Goal: Task Accomplishment & Management: Manage account settings

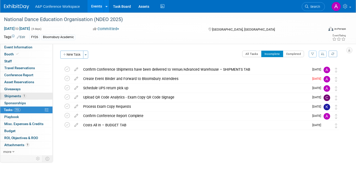
click at [9, 95] on span "Shipments 1" at bounding box center [15, 96] width 22 height 4
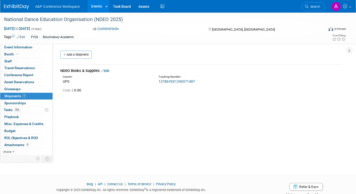
click at [177, 82] on link "1Z786Y0X1296571487" at bounding box center [176, 82] width 36 height 4
drag, startPoint x: 6, startPoint y: 53, endPoint x: 11, endPoint y: 54, distance: 4.9
click at [6, 53] on span "Booth" at bounding box center [11, 54] width 15 height 4
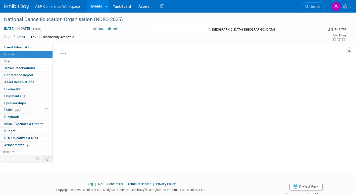
select select "BUMD"
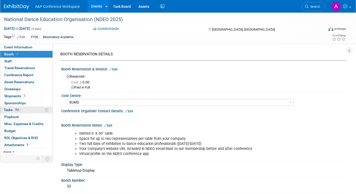
click at [4, 111] on span "Tasks 75%" at bounding box center [12, 110] width 17 height 4
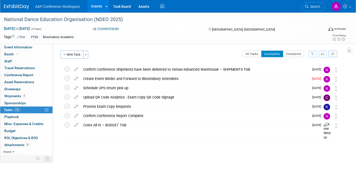
click at [77, 77] on icon at bounding box center [76, 78] width 9 height 6
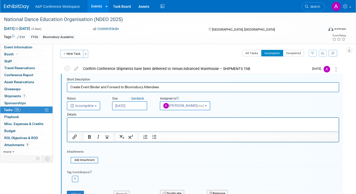
scroll to position [1, 0]
click at [142, 105] on input "[DATE]" at bounding box center [129, 105] width 35 height 9
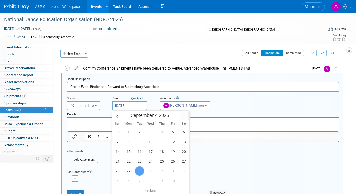
click at [183, 117] on icon at bounding box center [184, 117] width 4 height 4
select select "9"
click at [150, 131] on span "1" at bounding box center [151, 132] width 10 height 10
type input "Oct 1, 2025"
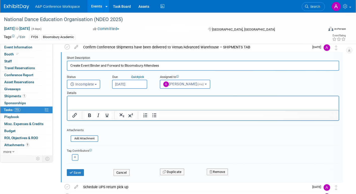
scroll to position [51, 0]
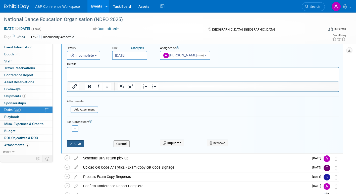
click at [76, 144] on button "Save" at bounding box center [75, 144] width 17 height 7
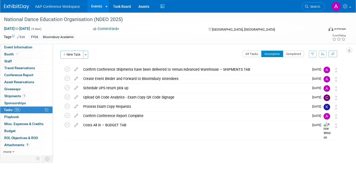
scroll to position [0, 0]
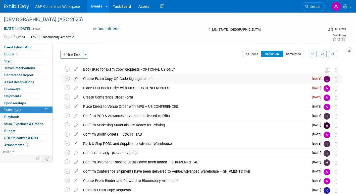
click at [78, 78] on icon at bounding box center [76, 78] width 9 height 6
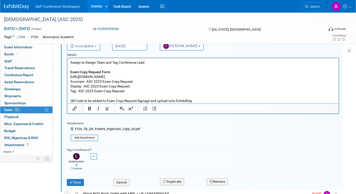
scroll to position [76, 0]
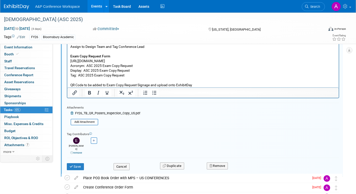
click at [111, 113] on span "FY26_TB_QR_Posters_Inspection_Copy_US.pdf" at bounding box center [107, 114] width 65 height 4
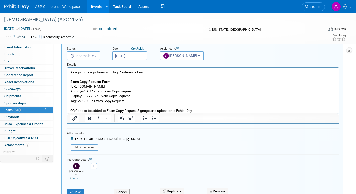
scroll to position [51, 0]
click at [71, 138] on icon at bounding box center [73, 138] width 4 height 3
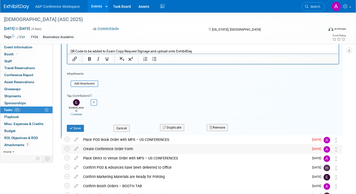
scroll to position [101, 0]
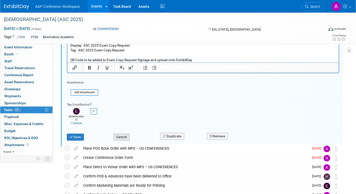
click at [120, 134] on button "Cancel" at bounding box center [121, 137] width 16 height 7
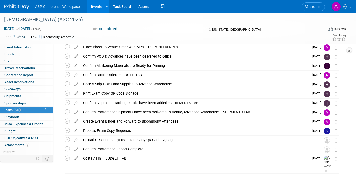
scroll to position [0, 0]
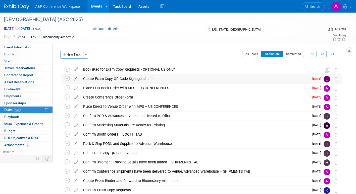
click at [76, 78] on icon at bounding box center [76, 78] width 9 height 6
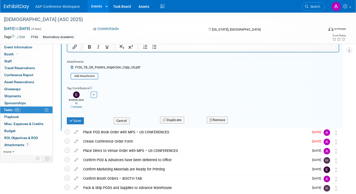
scroll to position [126, 0]
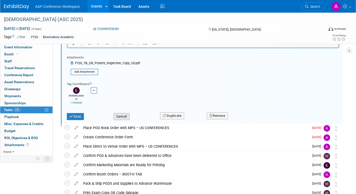
click at [128, 113] on button "Cancel" at bounding box center [121, 116] width 16 height 7
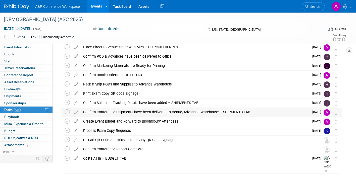
scroll to position [0, 0]
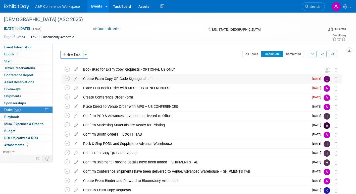
click at [150, 79] on icon at bounding box center [150, 78] width 3 height 3
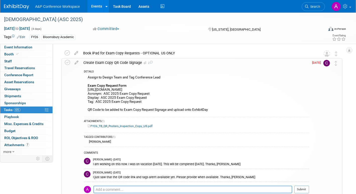
scroll to position [25, 0]
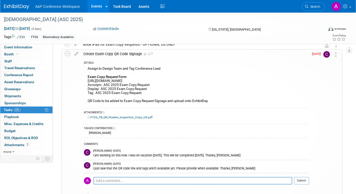
click at [143, 117] on link "FY26_TB_QR_Posters_Inspection_Copy_US.pdf" at bounding box center [120, 118] width 65 height 4
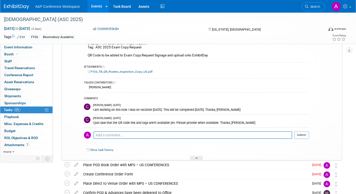
scroll to position [75, 0]
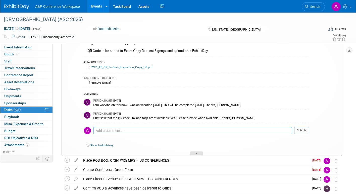
click at [196, 154] on icon at bounding box center [196, 154] width 2 height 3
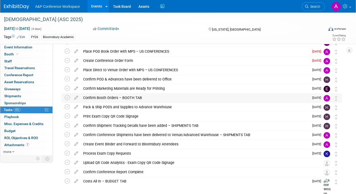
scroll to position [0, 0]
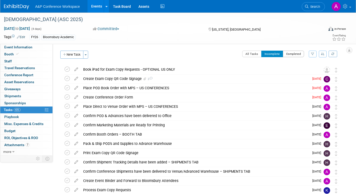
click at [297, 53] on button "Completed" at bounding box center [293, 54] width 21 height 7
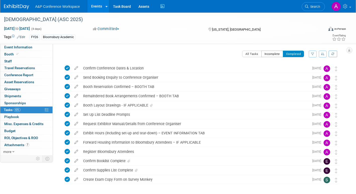
click at [269, 55] on button "Incomplete" at bounding box center [272, 54] width 22 height 7
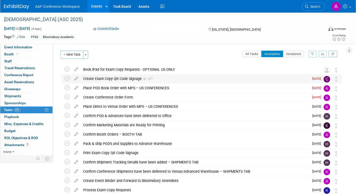
click at [151, 78] on icon at bounding box center [150, 78] width 3 height 3
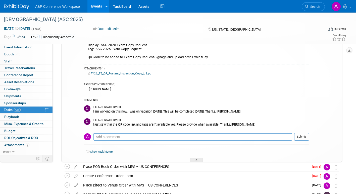
scroll to position [100, 0]
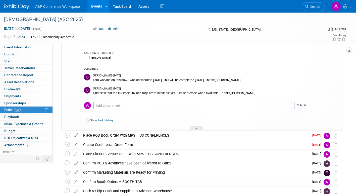
click at [195, 128] on div at bounding box center [196, 128] width 13 height 4
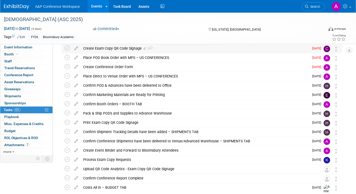
scroll to position [0, 0]
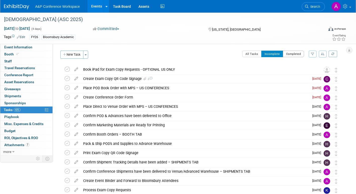
click at [298, 55] on button "Completed" at bounding box center [293, 54] width 21 height 7
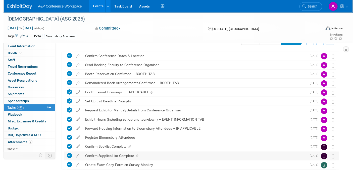
scroll to position [21, 0]
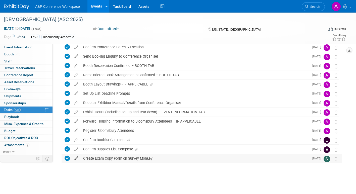
click at [75, 158] on icon at bounding box center [76, 157] width 9 height 6
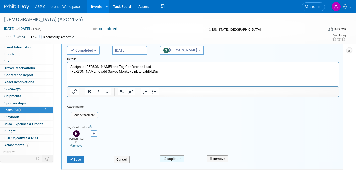
scroll to position [160, 0]
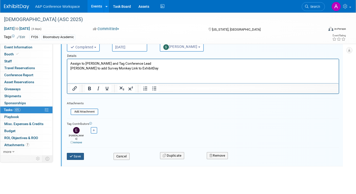
click at [77, 154] on button "Save" at bounding box center [75, 156] width 17 height 7
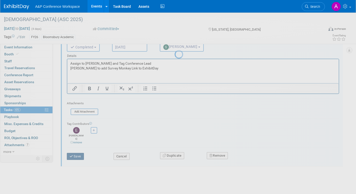
scroll to position [21, 0]
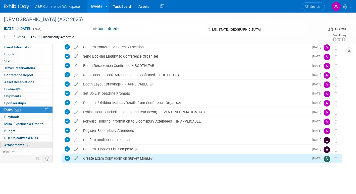
click at [11, 144] on span "Attachments 7" at bounding box center [16, 145] width 25 height 4
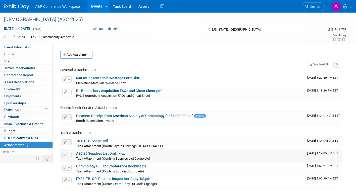
scroll to position [50, 0]
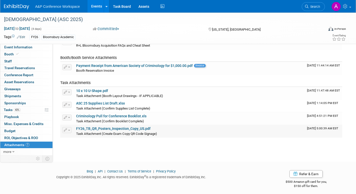
click at [137, 129] on link "FY26_TB_QR_Posters_Inspection_Copy_US.pdf" at bounding box center [113, 129] width 74 height 4
click at [133, 116] on link "Criminology Pull for Conference Booklist.xls" at bounding box center [111, 116] width 70 height 4
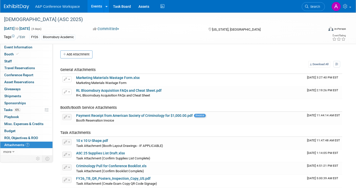
scroll to position [0, 0]
click at [5, 110] on span "Tasks 43%" at bounding box center [12, 110] width 17 height 4
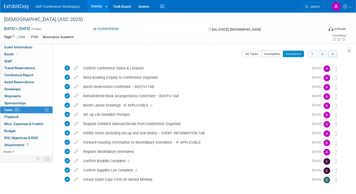
click at [274, 54] on button "Incomplete" at bounding box center [272, 54] width 22 height 7
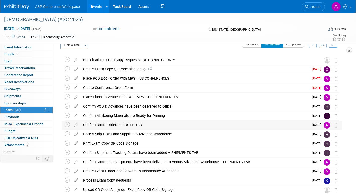
scroll to position [9, 0]
click at [294, 45] on button "Completed" at bounding box center [293, 44] width 21 height 7
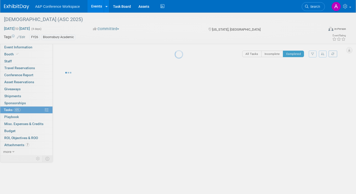
scroll to position [0, 0]
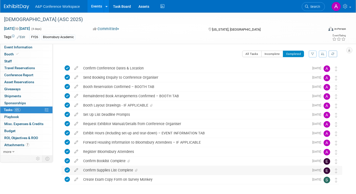
click at [136, 171] on icon at bounding box center [136, 170] width 3 height 3
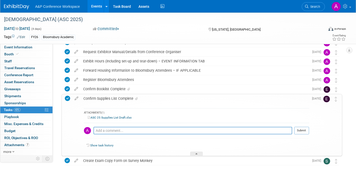
scroll to position [74, 0]
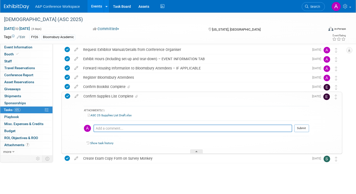
click at [113, 115] on link "ASC 25 Supplies List Draft.xlsx" at bounding box center [110, 116] width 44 height 4
click at [197, 152] on div at bounding box center [196, 152] width 13 height 4
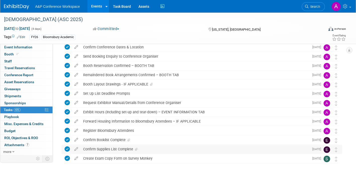
scroll to position [21, 0]
click at [7, 53] on span "Booth" at bounding box center [11, 54] width 15 height 4
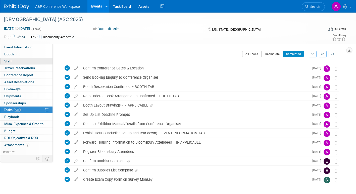
select select "RLKP"
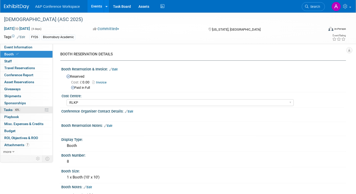
click at [6, 110] on span "Tasks 43%" at bounding box center [12, 110] width 17 height 4
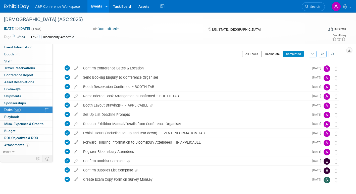
click at [274, 53] on button "Incomplete" at bounding box center [272, 54] width 22 height 7
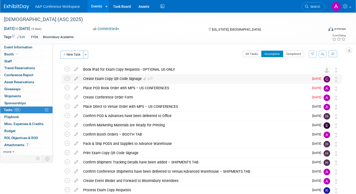
click at [151, 78] on icon at bounding box center [150, 78] width 3 height 3
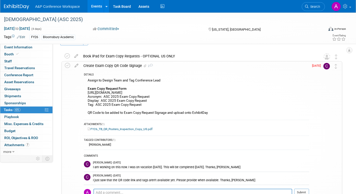
scroll to position [25, 0]
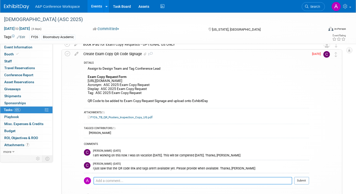
click at [106, 181] on textarea at bounding box center [192, 181] width 198 height 8
type textarea "@"
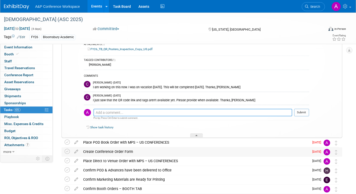
scroll to position [100, 0]
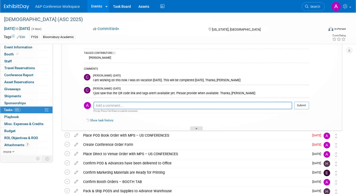
click at [199, 129] on div at bounding box center [196, 128] width 13 height 4
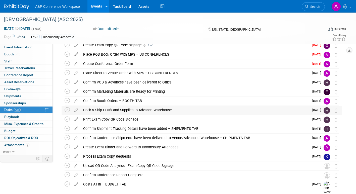
scroll to position [9, 0]
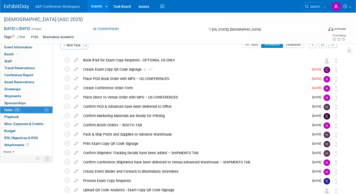
click at [300, 46] on button "Completed" at bounding box center [293, 44] width 21 height 7
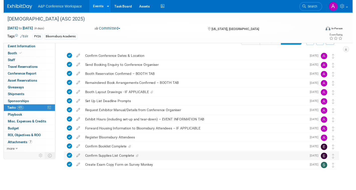
scroll to position [21, 0]
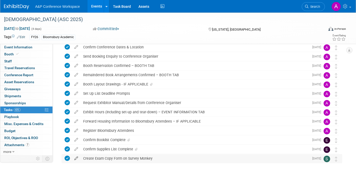
click at [77, 157] on icon at bounding box center [76, 157] width 9 height 6
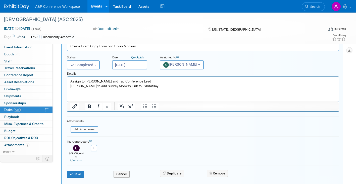
scroll to position [160, 0]
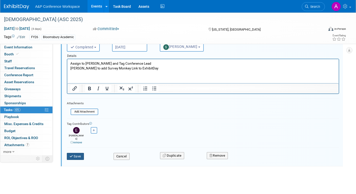
click at [79, 155] on button "Save" at bounding box center [75, 156] width 17 height 7
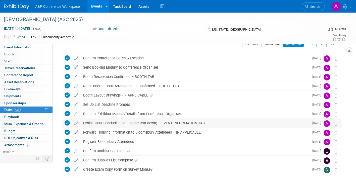
scroll to position [0, 0]
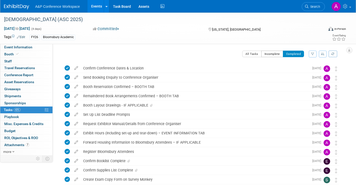
click at [266, 52] on button "Incomplete" at bounding box center [272, 54] width 22 height 7
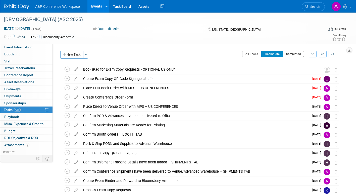
click at [292, 56] on button "Completed" at bounding box center [293, 54] width 21 height 7
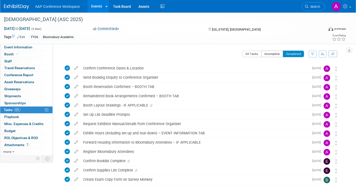
click at [271, 53] on button "Incomplete" at bounding box center [272, 54] width 22 height 7
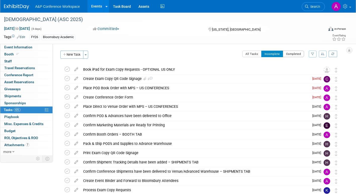
click at [292, 55] on button "Completed" at bounding box center [293, 54] width 21 height 7
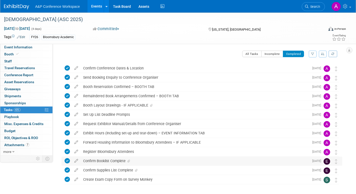
click at [130, 160] on icon at bounding box center [128, 161] width 3 height 3
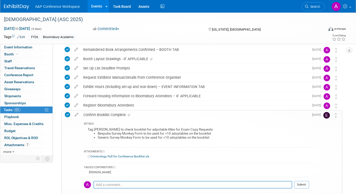
scroll to position [50, 0]
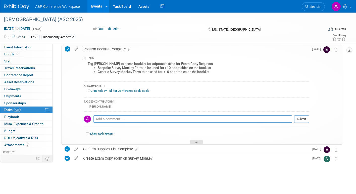
click at [195, 144] on icon at bounding box center [196, 143] width 2 height 3
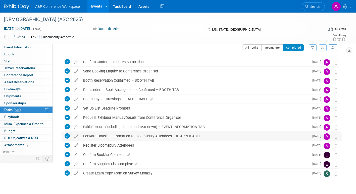
scroll to position [0, 0]
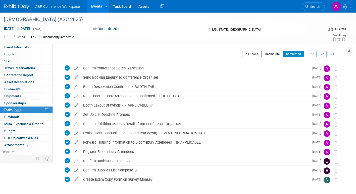
click at [265, 54] on button "Incomplete" at bounding box center [272, 54] width 22 height 7
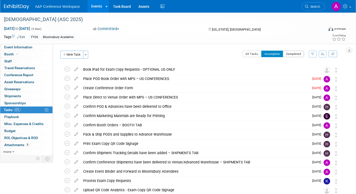
click at [290, 54] on button "Completed" at bounding box center [293, 54] width 21 height 7
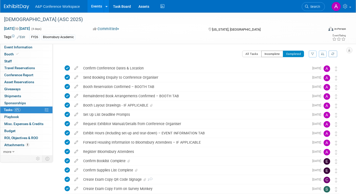
click at [266, 54] on button "Incomplete" at bounding box center [272, 54] width 22 height 7
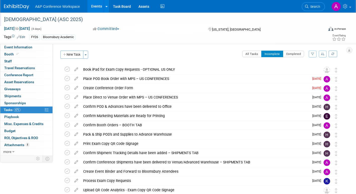
click at [79, 21] on div "[DEMOGRAPHIC_DATA] (ASC 2025)" at bounding box center [159, 19] width 314 height 9
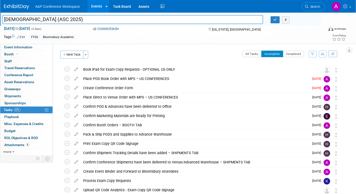
drag, startPoint x: 4, startPoint y: 19, endPoint x: 108, endPoint y: 18, distance: 103.9
click at [108, 18] on input "[DEMOGRAPHIC_DATA] (ASC 2025)" at bounding box center [132, 19] width 260 height 9
click at [273, 19] on icon "button" at bounding box center [275, 19] width 4 height 3
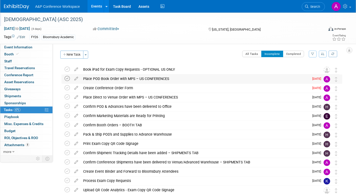
click at [68, 79] on icon at bounding box center [66, 78] width 5 height 5
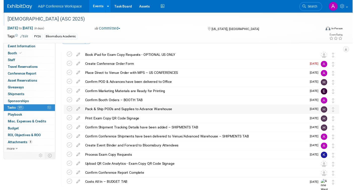
scroll to position [25, 0]
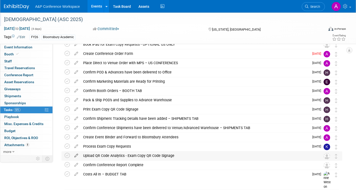
click at [77, 155] on icon at bounding box center [76, 155] width 9 height 6
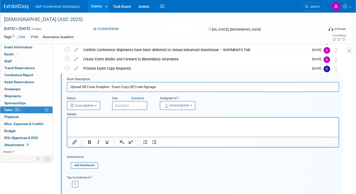
scroll to position [0, 0]
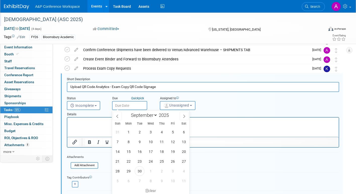
click at [134, 106] on input "text" at bounding box center [129, 105] width 35 height 9
click at [183, 116] on icon at bounding box center [184, 117] width 4 height 4
select select "10"
drag, startPoint x: 172, startPoint y: 171, endPoint x: 186, endPoint y: 149, distance: 26.8
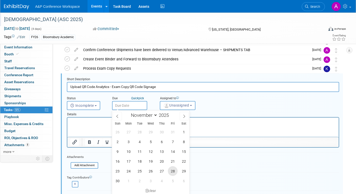
click at [171, 171] on span "28" at bounding box center [173, 171] width 10 height 10
type input "Nov 28, 2025"
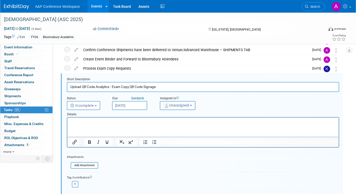
click at [178, 107] on span "Unassigned" at bounding box center [176, 105] width 26 height 4
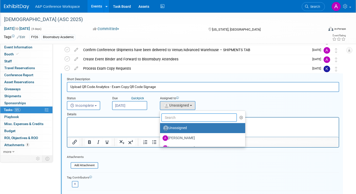
click at [176, 118] on input "text" at bounding box center [199, 117] width 76 height 9
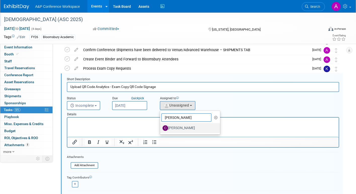
type input "christine"
drag, startPoint x: 179, startPoint y: 126, endPoint x: 112, endPoint y: 9, distance: 134.9
click at [179, 126] on label "[PERSON_NAME]" at bounding box center [188, 128] width 52 height 8
click at [161, 126] on input "[PERSON_NAME]" at bounding box center [158, 127] width 3 height 3
select select "1a58e6ac-2dfa-429d-b54a-9dc2e557f424"
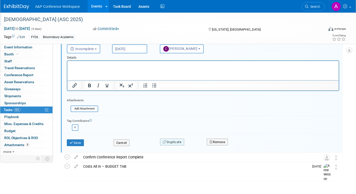
scroll to position [168, 0]
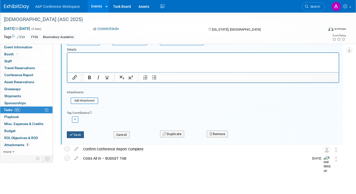
click at [78, 134] on button "Save" at bounding box center [75, 134] width 17 height 7
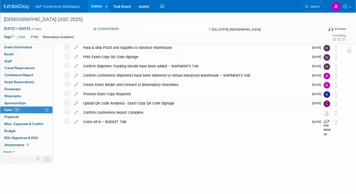
scroll to position [41, 0]
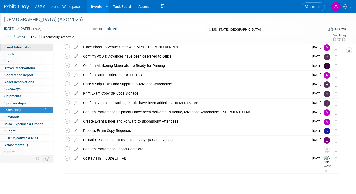
click at [19, 47] on span "Event Information" at bounding box center [18, 47] width 28 height 4
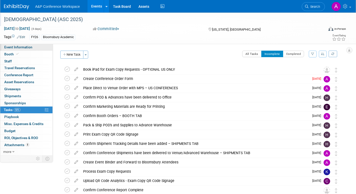
select select "Annual"
select select "Level 2"
select select "In-Person Booth"
select select "Criminology"
select select "Bloomsbury Academic"
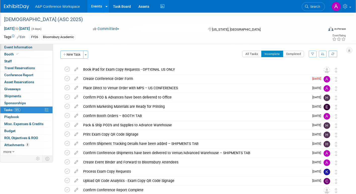
select select "[PERSON_NAME]"
select select "Networking/Commissioning"
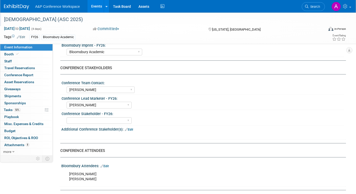
scroll to position [276, 0]
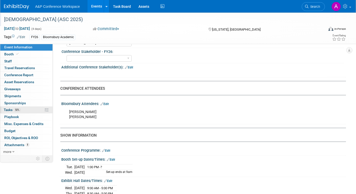
click at [7, 111] on span "Tasks 50%" at bounding box center [12, 110] width 17 height 4
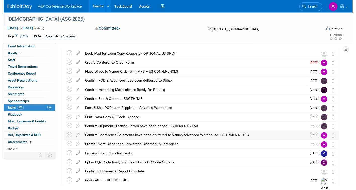
scroll to position [41, 0]
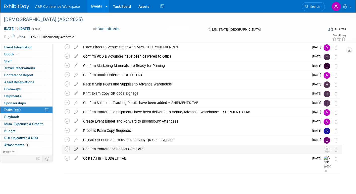
click at [77, 148] on icon at bounding box center [76, 148] width 9 height 6
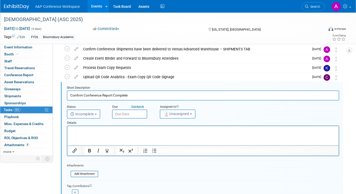
scroll to position [112, 0]
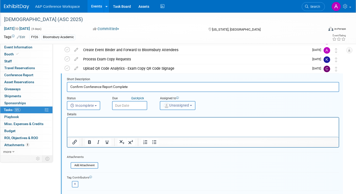
drag, startPoint x: 176, startPoint y: 106, endPoint x: 179, endPoint y: 117, distance: 11.0
click at [176, 106] on span "Unassigned" at bounding box center [176, 105] width 26 height 4
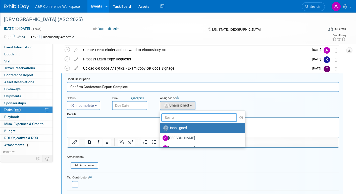
click at [177, 120] on input "text" at bounding box center [199, 117] width 76 height 9
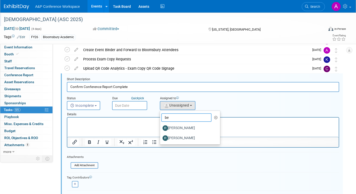
type input "b"
type input "ryan"
click at [183, 136] on label "[PERSON_NAME]" at bounding box center [188, 138] width 52 height 8
click at [161, 136] on input "[PERSON_NAME]" at bounding box center [158, 137] width 3 height 3
select select "5a63ff04-21f0-4cce-a5f2-e10c134d8fe0"
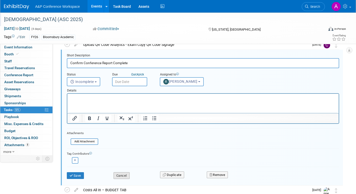
scroll to position [163, 0]
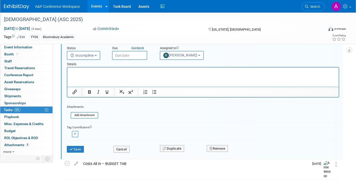
click at [76, 134] on icon "button" at bounding box center [75, 134] width 3 height 3
select select
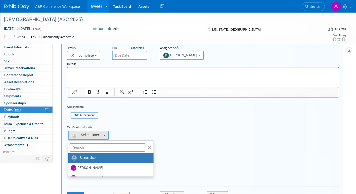
click at [89, 148] on input "text" at bounding box center [108, 147] width 76 height 9
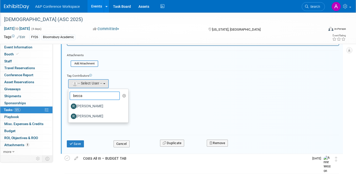
type input "becca"
click at [180, 101] on div "Tag Contributors Abbie remove" at bounding box center [203, 101] width 272 height 61
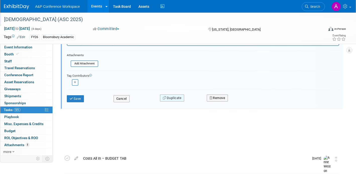
scroll to position [169, 0]
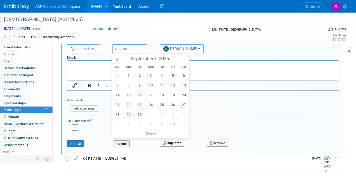
click at [143, 50] on input "text" at bounding box center [129, 48] width 35 height 9
click at [184, 61] on icon at bounding box center [184, 60] width 4 height 4
select select "10"
click at [151, 114] on span "26" at bounding box center [151, 115] width 10 height 10
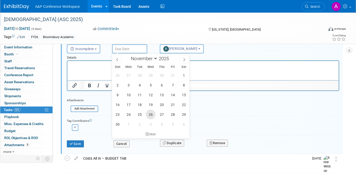
type input "Nov 26, 2025"
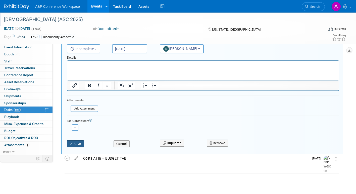
click at [80, 145] on button "Save" at bounding box center [75, 144] width 17 height 7
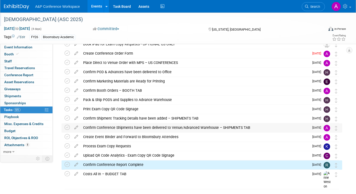
scroll to position [0, 0]
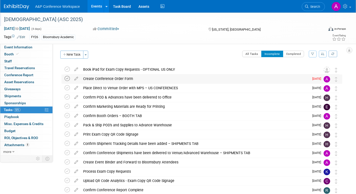
click at [66, 79] on icon at bounding box center [66, 78] width 5 height 5
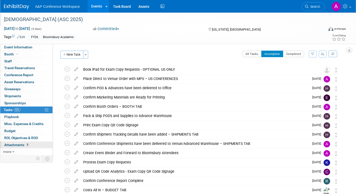
click at [12, 143] on span "Attachments 8" at bounding box center [16, 145] width 25 height 4
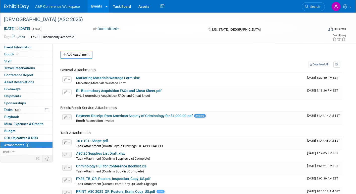
click at [79, 56] on button "Add Attachment" at bounding box center [76, 55] width 32 height 8
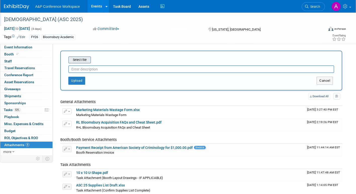
click at [82, 62] on input "file" at bounding box center [61, 60] width 60 height 6
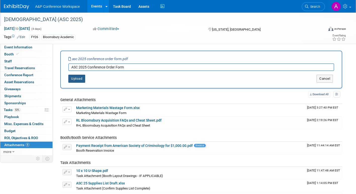
type input "ASC 2025 Conference Order Form"
click at [77, 79] on button "Upload" at bounding box center [76, 79] width 17 height 8
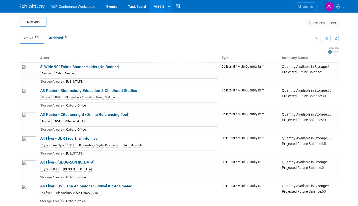
click at [324, 22] on span "search assets" at bounding box center [325, 23] width 22 height 4
click at [309, 23] on icon at bounding box center [310, 23] width 5 height 4
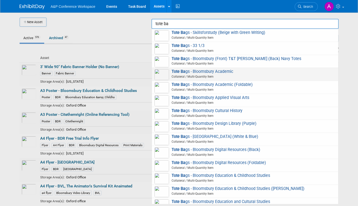
click at [208, 74] on span "Tote Ba gs - Bloomsbury Academic Collateral / Multi-Quantity Item" at bounding box center [244, 74] width 181 height 10
type input "Tote Bags - Bloomsbury Academic"
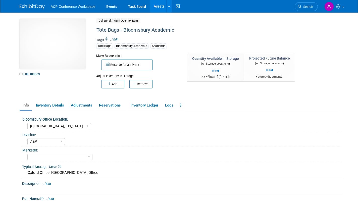
select select "[GEOGRAPHIC_DATA], [US_STATE]"
select select "A&P"
click at [304, 7] on span "Search" at bounding box center [307, 7] width 12 height 4
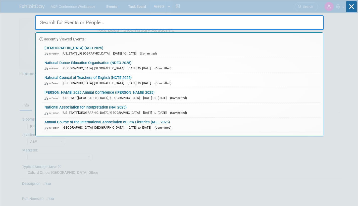
scroll to position [180, 0]
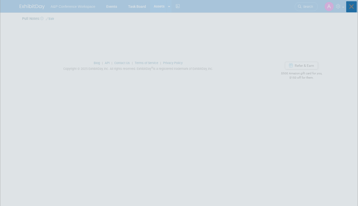
click at [349, 7] on icon at bounding box center [351, 6] width 11 height 11
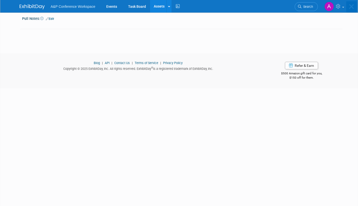
scroll to position [62, 0]
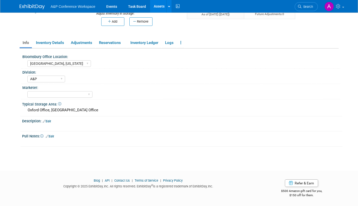
click at [157, 4] on link "Assets" at bounding box center [159, 6] width 18 height 13
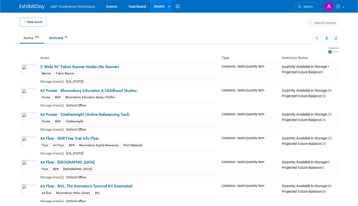
click at [309, 22] on icon at bounding box center [310, 23] width 5 height 4
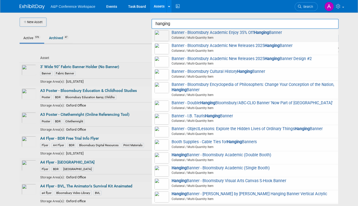
click at [227, 36] on span "Collateral / Multi-Quantity Item" at bounding box center [245, 37] width 179 height 5
type input "Banner - Bloomsbury Academic Enjoy 35% Off Hanging Banner"
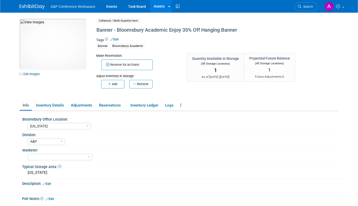
select select "[US_STATE]"
select select "A&P"
click at [70, 57] on img at bounding box center [53, 44] width 66 height 50
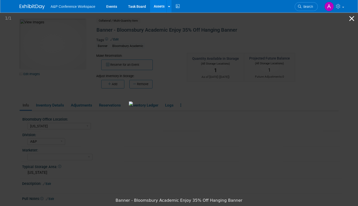
click at [351, 18] on button "Close gallery" at bounding box center [351, 19] width 13 height 12
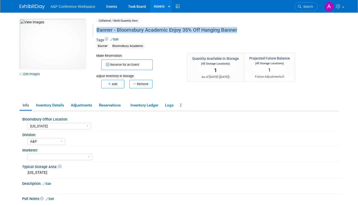
drag, startPoint x: 96, startPoint y: 30, endPoint x: 240, endPoint y: 34, distance: 144.8
click at [240, 34] on div "Banner - Bloomsbury Academic Enjoy 35% Off Hanging Banner" at bounding box center [201, 30] width 212 height 9
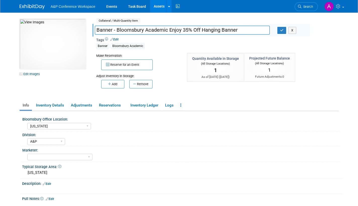
drag, startPoint x: 201, startPoint y: 48, endPoint x: 210, endPoint y: 46, distance: 8.3
click at [204, 48] on div "Banner Bloomsbury Academic" at bounding box center [201, 46] width 210 height 6
drag, startPoint x: 239, startPoint y: 30, endPoint x: 88, endPoint y: 32, distance: 151.1
click at [88, 32] on div "10031442-10728563-252e3963-d5b7-4dc2-94f1-59b6d53c6f59.jpg Edit Images Collater…" at bounding box center [179, 58] width 326 height 78
click at [285, 29] on button "button" at bounding box center [281, 30] width 9 height 7
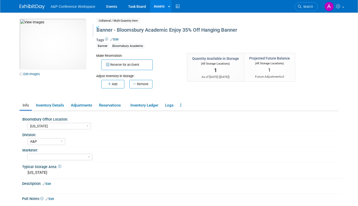
click at [158, 6] on link "Assets" at bounding box center [159, 6] width 18 height 13
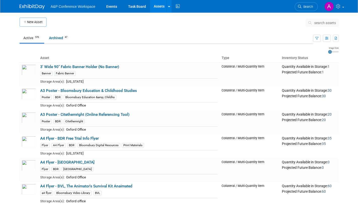
click at [310, 22] on icon at bounding box center [310, 23] width 5 height 4
click at [310, 23] on icon at bounding box center [310, 23] width 5 height 4
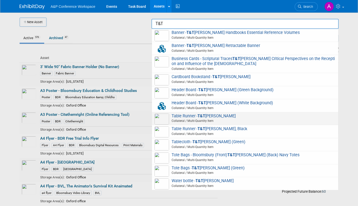
click at [209, 118] on span "Table Runner - T&T Clark Collateral / Multi-Quantity Item" at bounding box center [244, 118] width 181 height 10
type input "Table Runner - T&T [PERSON_NAME]"
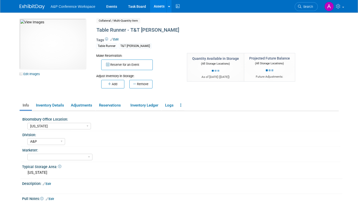
select select "[US_STATE]"
select select "A&P"
drag, startPoint x: 153, startPoint y: 30, endPoint x: 96, endPoint y: 31, distance: 57.5
click at [96, 31] on div "Table Runner - T&T Clark" at bounding box center [201, 30] width 212 height 9
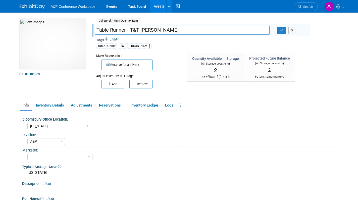
drag, startPoint x: 150, startPoint y: 29, endPoint x: 90, endPoint y: 35, distance: 60.7
click at [90, 35] on div "10031442-10720478-e15863b2-6952-4fe2-a8e1-dbb220c89ea6.jpg Edit Images Collater…" at bounding box center [179, 58] width 326 height 78
click at [158, 5] on link "Assets" at bounding box center [159, 6] width 18 height 13
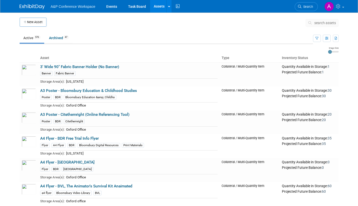
click at [310, 22] on icon at bounding box center [310, 23] width 5 height 4
click at [309, 22] on icon at bounding box center [310, 23] width 5 height 4
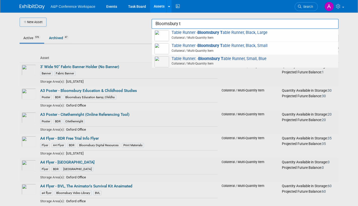
click at [190, 62] on span "Collateral / Multi-Quantity Item" at bounding box center [245, 63] width 179 height 5
type input "Table Runner. - Bloomsbury Table Runner, Small, Blue"
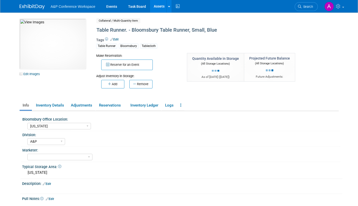
select select "[US_STATE]"
select select "A&P"
click at [157, 6] on link "Assets" at bounding box center [159, 6] width 18 height 13
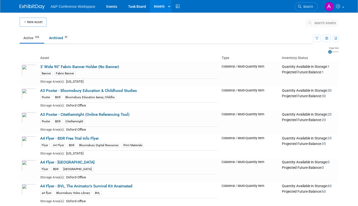
click at [309, 23] on icon at bounding box center [310, 23] width 5 height 4
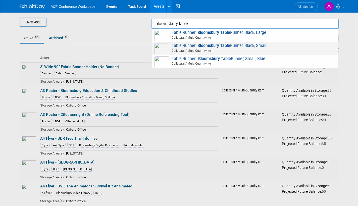
click at [215, 47] on strong "Bloomsbury Table" at bounding box center [213, 45] width 33 height 5
type input "Table Runner - Bloomsbury Table Runner, Black, Small"
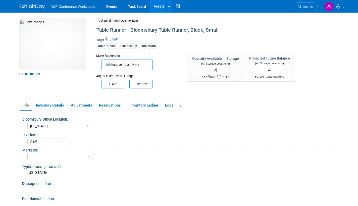
select select "[US_STATE]"
select select "A&P"
click at [306, 6] on span "Search" at bounding box center [307, 7] width 12 height 4
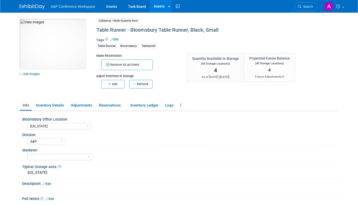
click at [158, 5] on link "Assets" at bounding box center [159, 6] width 18 height 13
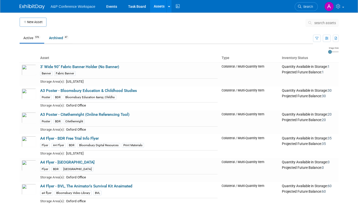
click at [309, 23] on icon at bounding box center [310, 23] width 5 height 4
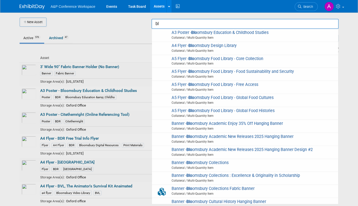
type input "b"
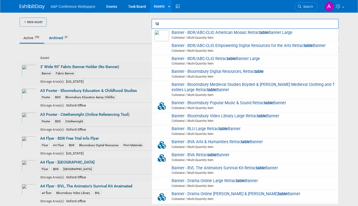
type input "t"
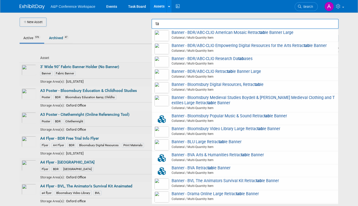
type input "t"
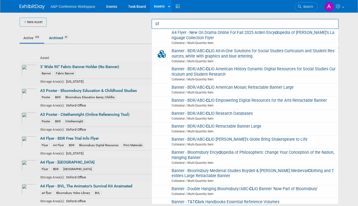
type input "c"
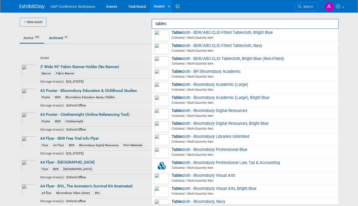
click at [202, 97] on span "Tablec loth - Bloomsbury Academic (Large), Bright Blue Collateral / Multi-Quant…" at bounding box center [244, 100] width 181 height 10
type input "Tablecloth - Bloomsbury Academic (Large), Bright Blue"
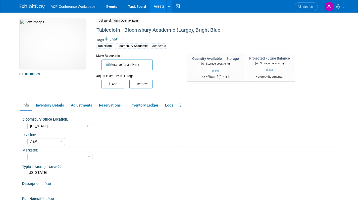
select select "[US_STATE]"
select select "A&P"
click at [54, 56] on img at bounding box center [53, 44] width 66 height 50
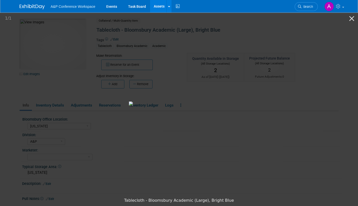
click at [159, 6] on link "Assets" at bounding box center [159, 6] width 18 height 13
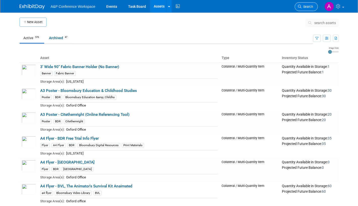
click at [305, 6] on span "Search" at bounding box center [307, 7] width 12 height 4
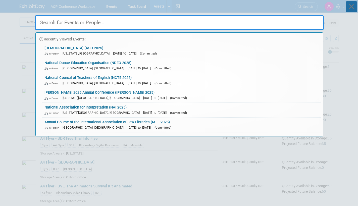
click at [351, 8] on icon at bounding box center [351, 6] width 11 height 11
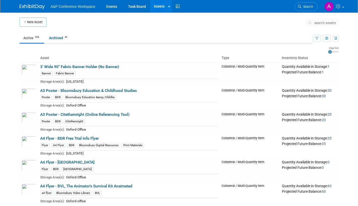
click at [309, 23] on icon at bounding box center [310, 23] width 5 height 4
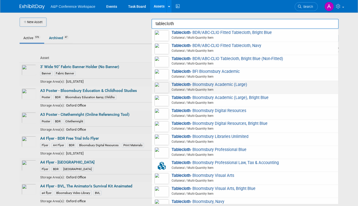
click at [214, 84] on span "Tablecloth - Bloomsbury Academic (Large) Collateral / Multi-Quantity Item" at bounding box center [244, 87] width 181 height 10
type input "Tablecloth - Bloomsbury Academic (Large)"
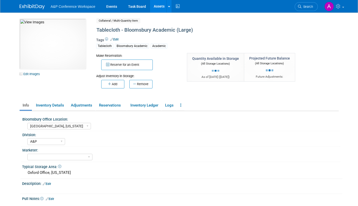
select select "[GEOGRAPHIC_DATA], [US_STATE]"
select select "A&P"
click at [50, 45] on img at bounding box center [53, 44] width 66 height 50
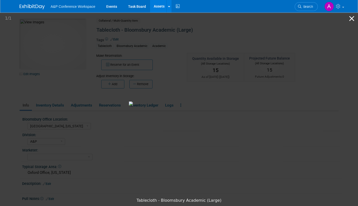
click at [351, 18] on button "Close gallery" at bounding box center [351, 19] width 13 height 12
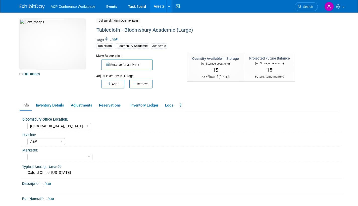
click at [159, 5] on link "Assets" at bounding box center [159, 6] width 18 height 13
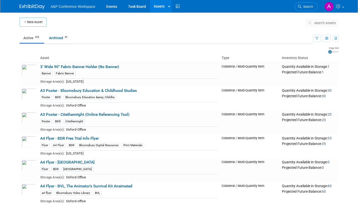
click at [309, 20] on button "search assets" at bounding box center [321, 23] width 33 height 8
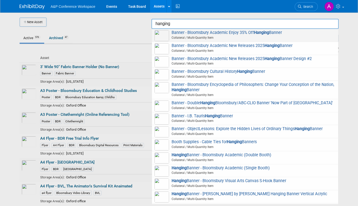
click at [197, 32] on span "Banner - Bloomsbury Academic Enjoy 35% Off Hanging Banner Collateral / Multi-Qu…" at bounding box center [244, 35] width 181 height 10
type input "Banner - Bloomsbury Academic Enjoy 35% Off Hanging Banner"
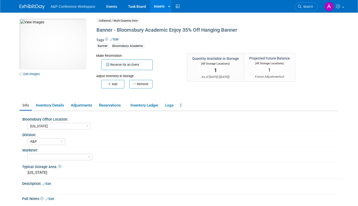
select select "New York"
select select "A&P"
click at [305, 8] on span "Search" at bounding box center [307, 7] width 12 height 4
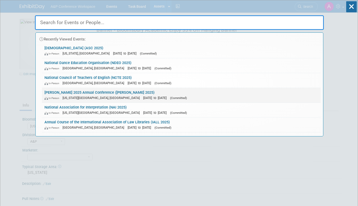
click at [134, 95] on div "In-Person Kansas City, MO Oct 6, 2025 to Oct 8, 2025 (Committed)" at bounding box center [180, 97] width 273 height 5
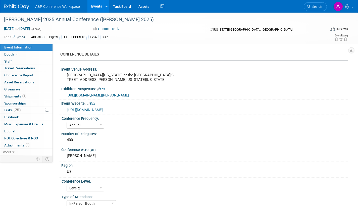
select select "Annual"
select select "Level 2"
select select "In-Person Booth"
select select "Library & Information Science"
select select "Bloomsbury Libraries Unlimited"
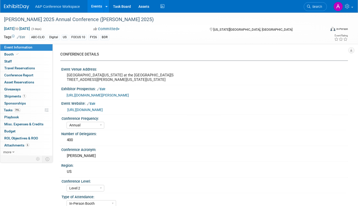
select select "[PERSON_NAME]"
select select "Brand/Subject Presence​"
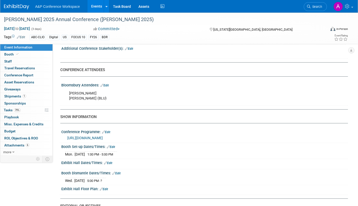
scroll to position [301, 0]
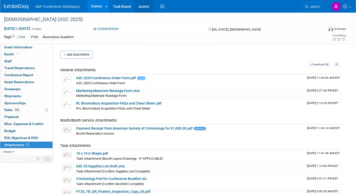
click at [142, 5] on link "Assets" at bounding box center [143, 6] width 18 height 13
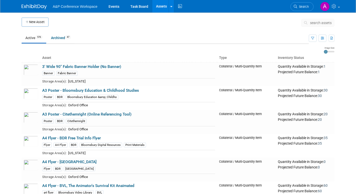
click at [314, 22] on span "search assets" at bounding box center [321, 23] width 22 height 4
click at [309, 22] on icon at bounding box center [306, 23] width 5 height 4
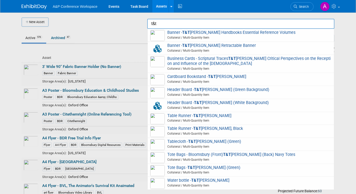
type input "t&t"
click at [178, 39] on div at bounding box center [178, 97] width 0 height 194
